Goal: Navigation & Orientation: Understand site structure

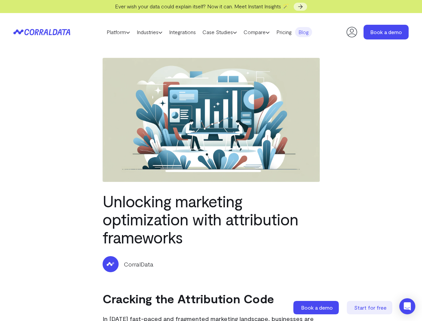
click at [211, 160] on img at bounding box center [211, 120] width 217 height 124
click at [112, 32] on link "Platform" at bounding box center [118, 32] width 30 height 10
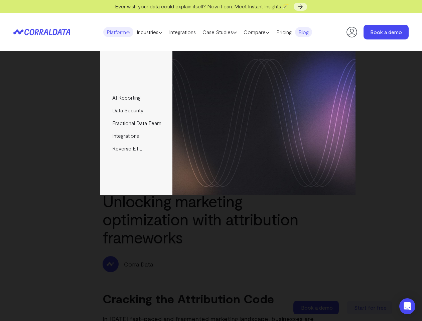
click at [148, 32] on link "Industries" at bounding box center [149, 32] width 32 height 10
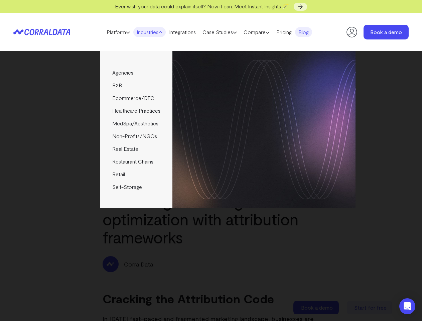
click at [226, 32] on link "Case Studies" at bounding box center [219, 32] width 41 height 10
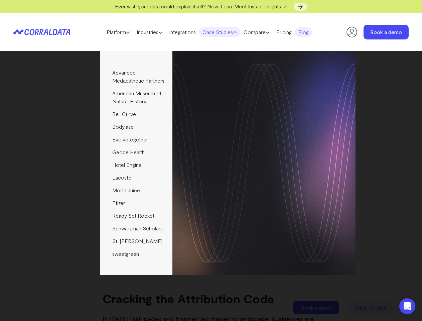
click at [268, 32] on link "Compare" at bounding box center [256, 32] width 33 height 10
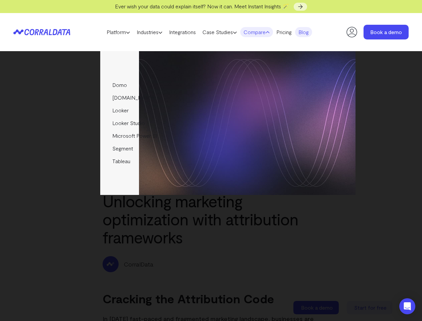
click at [407, 306] on icon "Open Intercom Messenger" at bounding box center [407, 306] width 7 height 8
